Goal: Task Accomplishment & Management: Use online tool/utility

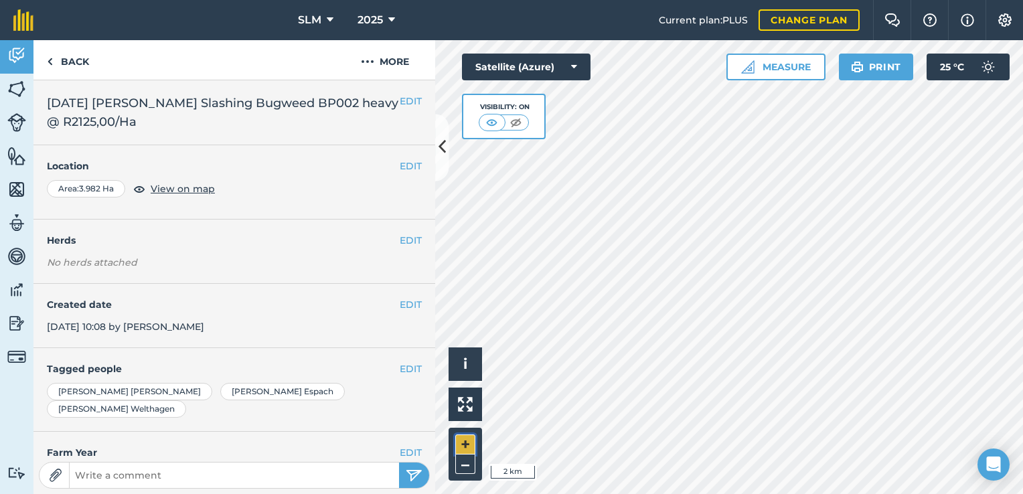
click at [465, 441] on button "+" at bounding box center [465, 445] width 20 height 20
click at [463, 465] on button "–" at bounding box center [465, 464] width 20 height 19
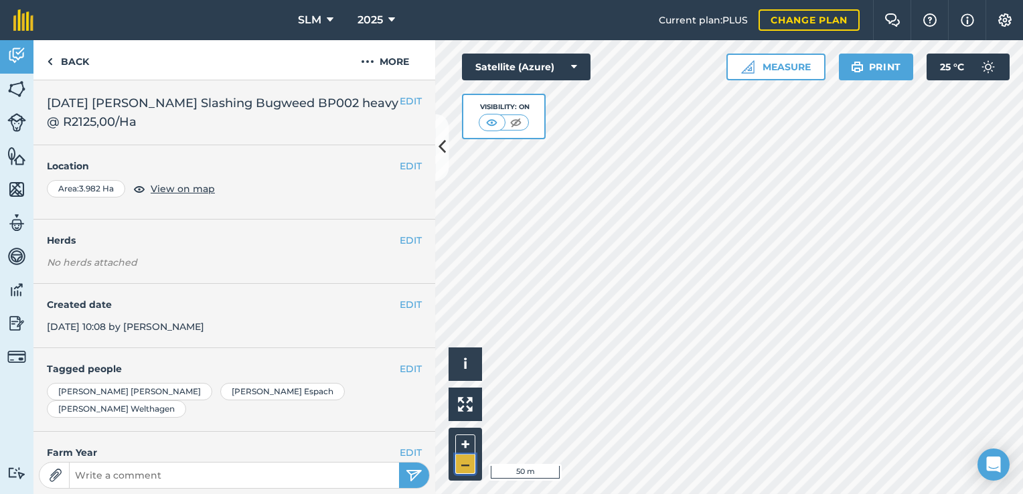
click at [465, 459] on button "–" at bounding box center [465, 464] width 20 height 19
